Goal: Find specific page/section: Find specific page/section

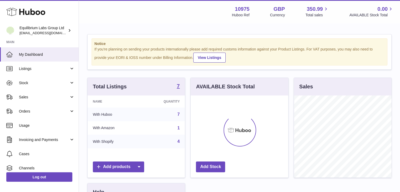
scroll to position [82, 98]
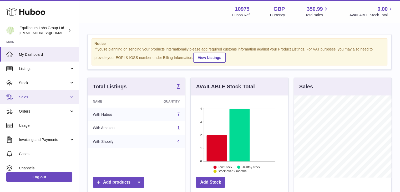
click at [41, 100] on link "Sales" at bounding box center [39, 97] width 79 height 14
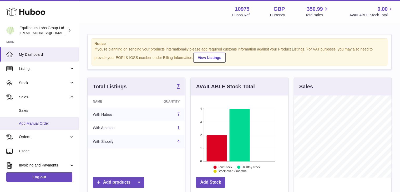
click at [40, 123] on span "Add Manual Order" at bounding box center [47, 123] width 56 height 5
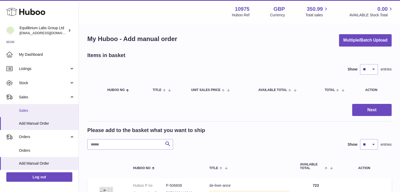
click at [39, 112] on span "Sales" at bounding box center [47, 110] width 56 height 5
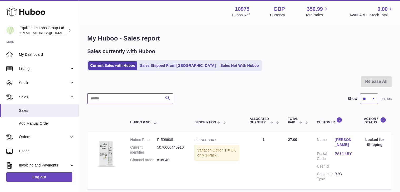
click at [137, 101] on input "text" at bounding box center [130, 98] width 86 height 11
type input "*****"
click at [219, 64] on link "Sales Not With Huboo" at bounding box center [240, 65] width 42 height 9
